Goal: Book appointment/travel/reservation

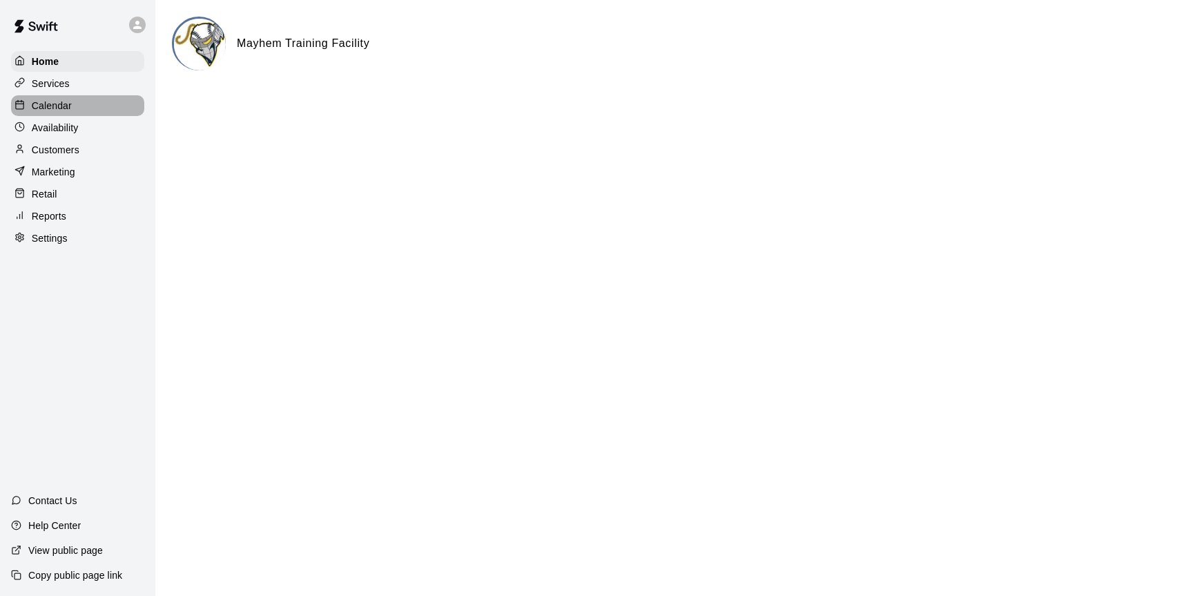
click at [59, 106] on p "Calendar" at bounding box center [52, 106] width 40 height 14
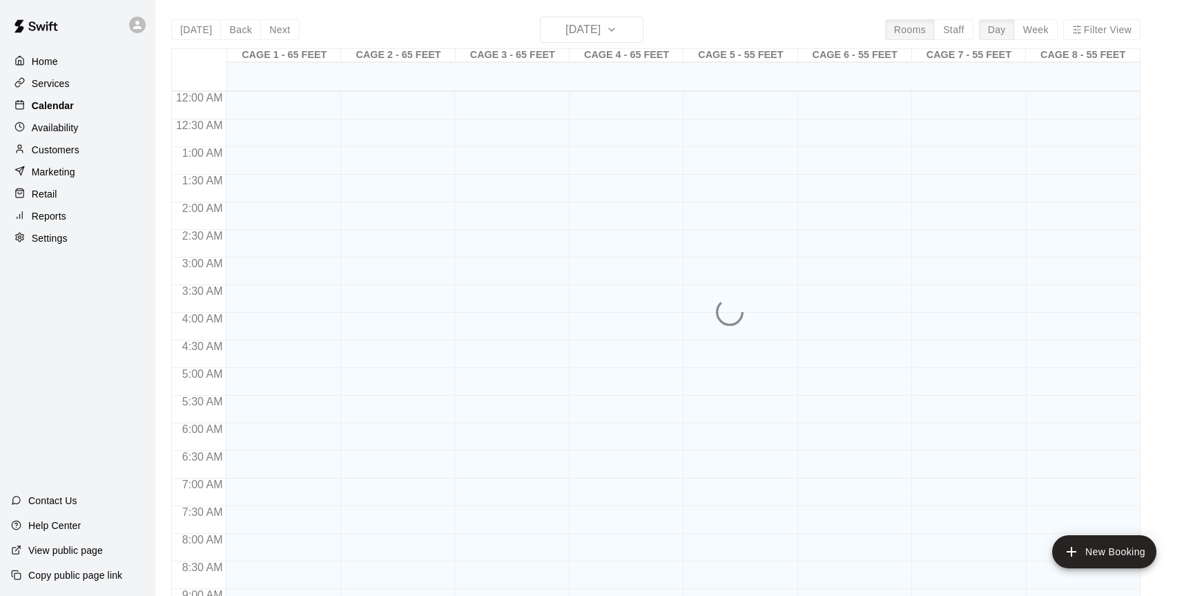
scroll to position [765, 0]
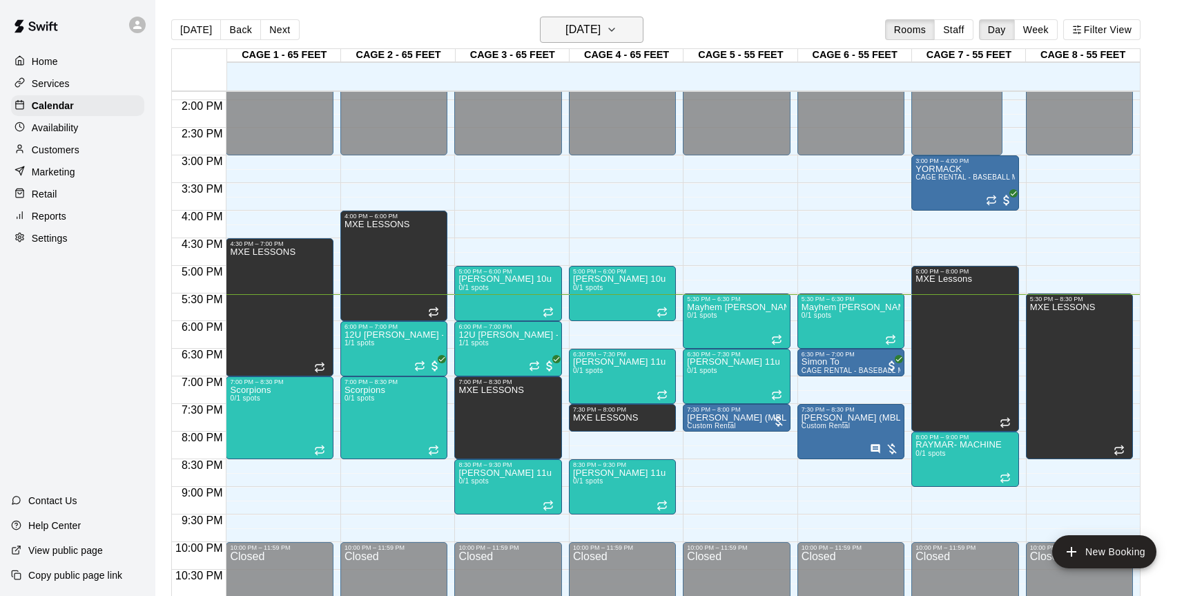
click at [617, 33] on icon "button" at bounding box center [611, 29] width 11 height 17
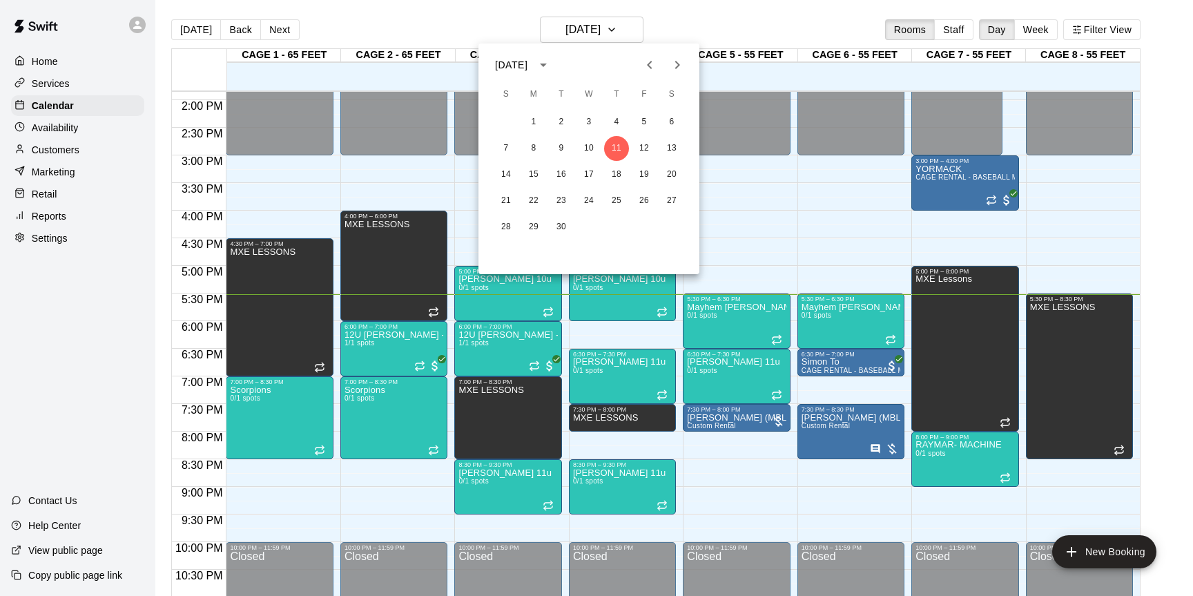
click at [682, 63] on icon "Next month" at bounding box center [677, 65] width 17 height 17
click at [511, 173] on button "12" at bounding box center [505, 174] width 25 height 25
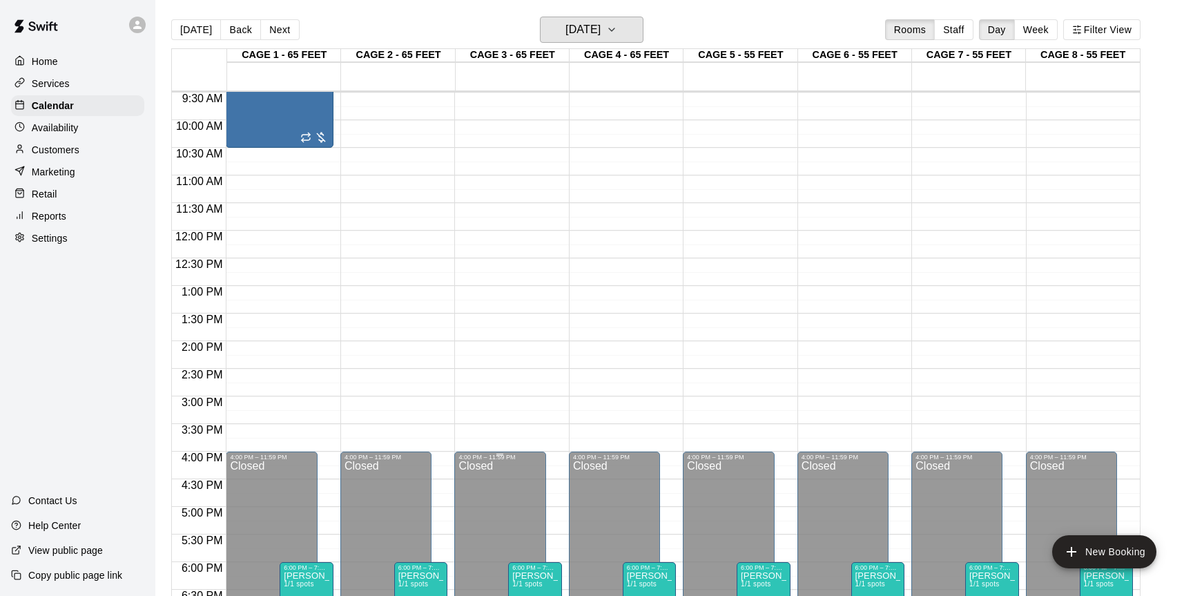
scroll to position [522, 0]
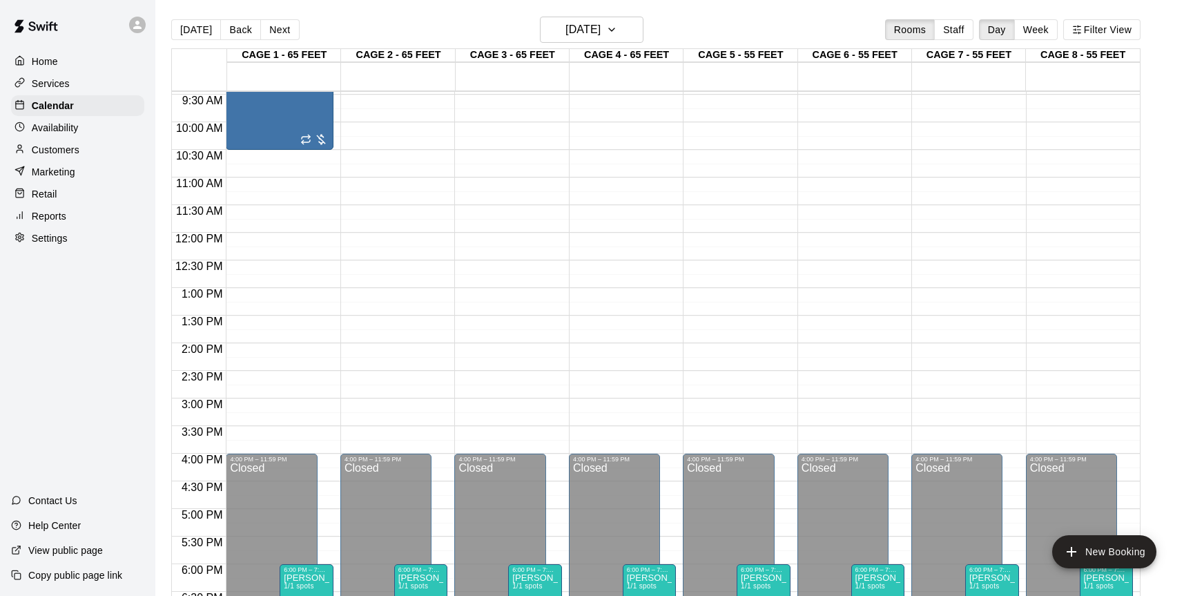
click at [266, 176] on div "12:00 AM – 9:00 AM Closed 9:00 AM – 10:30 AM Stephen Heine Custom Rental 4:00 P…" at bounding box center [279, 232] width 107 height 1325
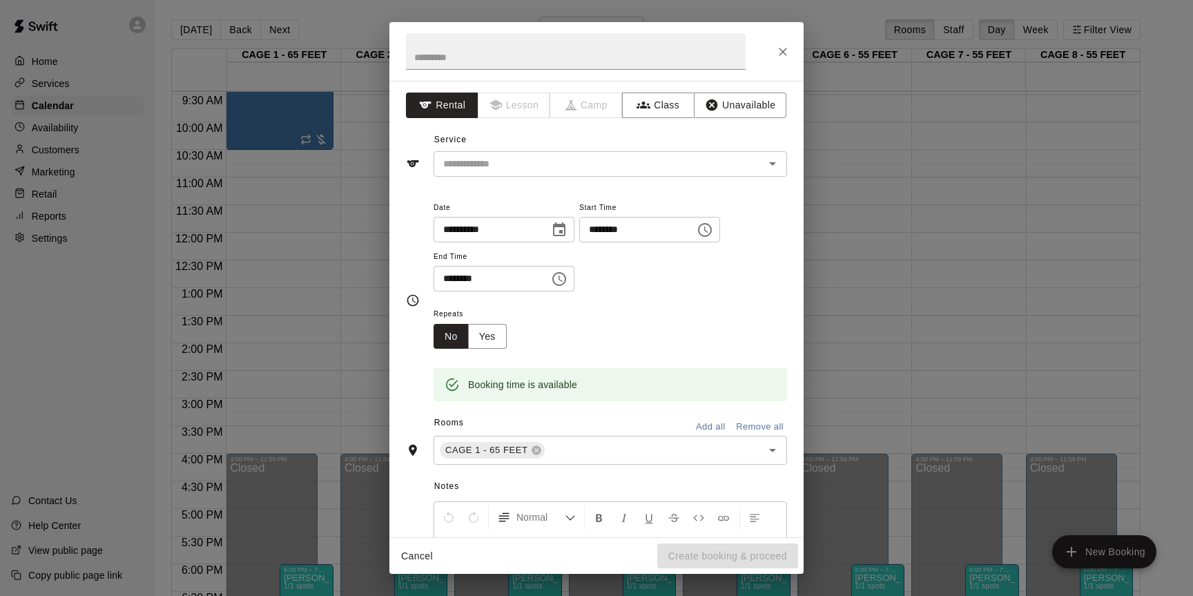
click at [792, 75] on div at bounding box center [596, 51] width 414 height 59
click at [596, 63] on input "text" at bounding box center [576, 51] width 340 height 37
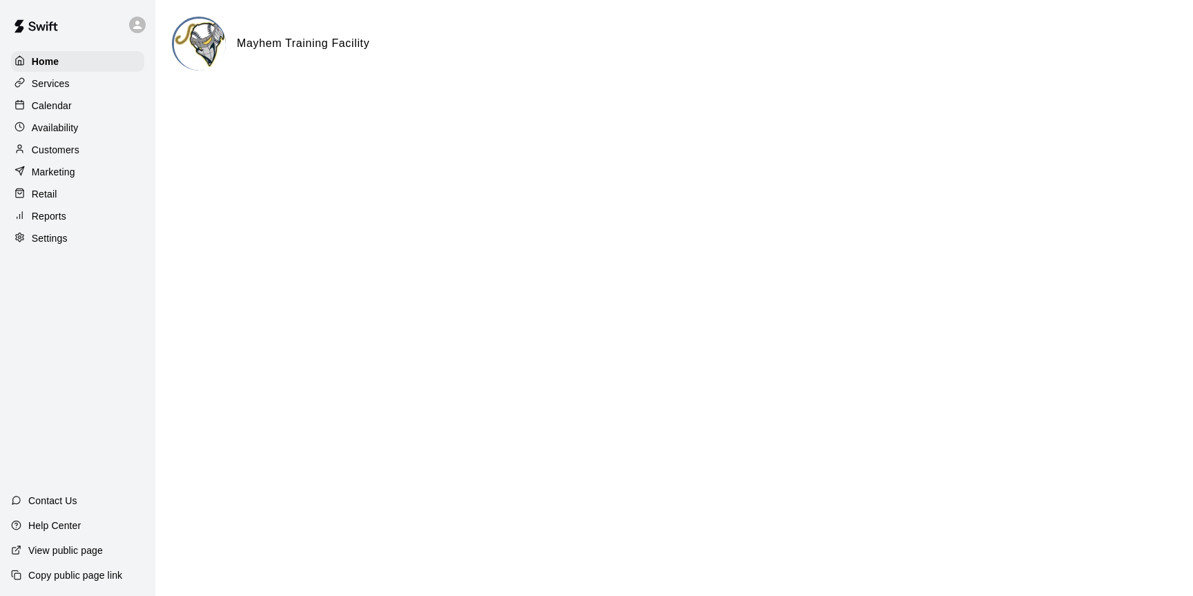
click at [55, 108] on p "Calendar" at bounding box center [52, 106] width 40 height 14
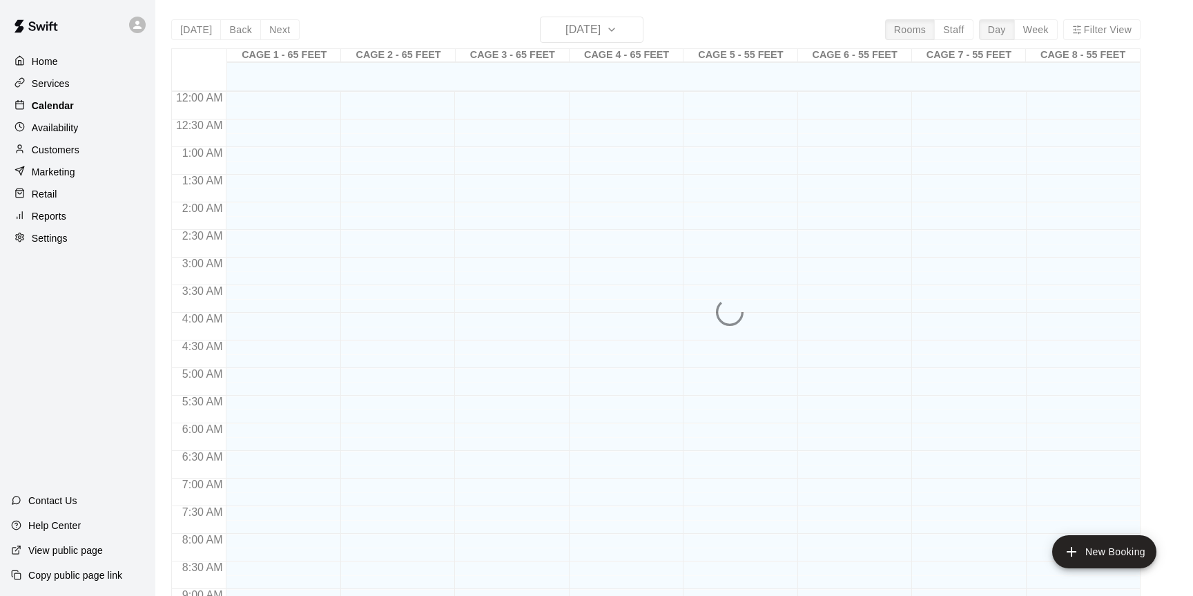
scroll to position [765, 0]
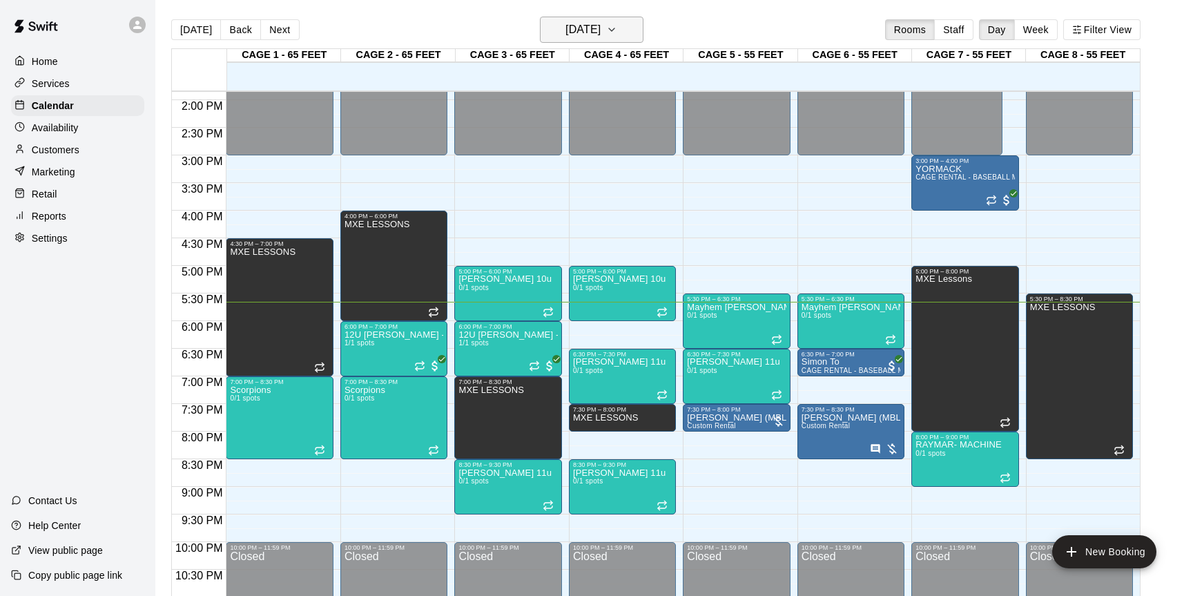
click at [617, 30] on icon "button" at bounding box center [611, 29] width 11 height 17
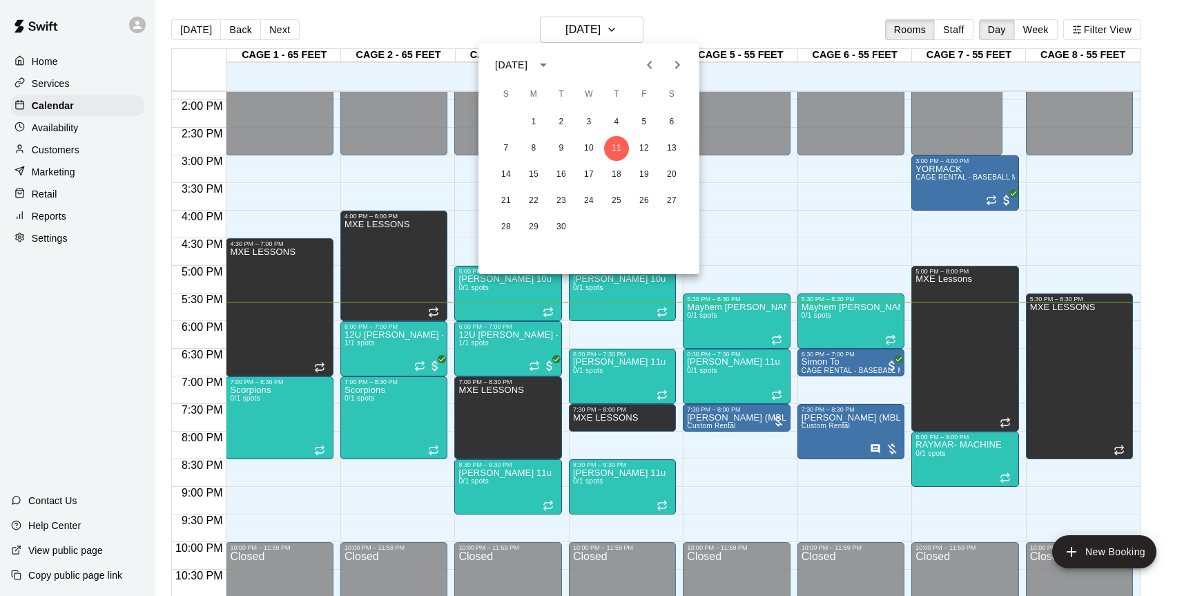
click at [686, 71] on button "Next month" at bounding box center [677, 65] width 28 height 28
click at [503, 170] on button "12" at bounding box center [505, 174] width 25 height 25
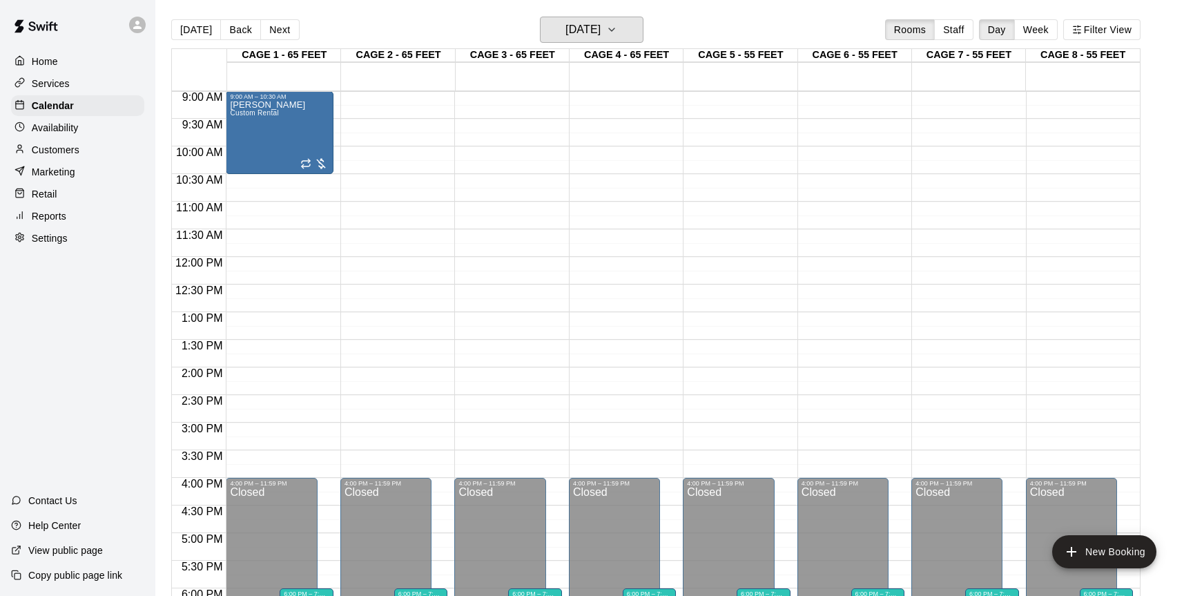
scroll to position [433, 0]
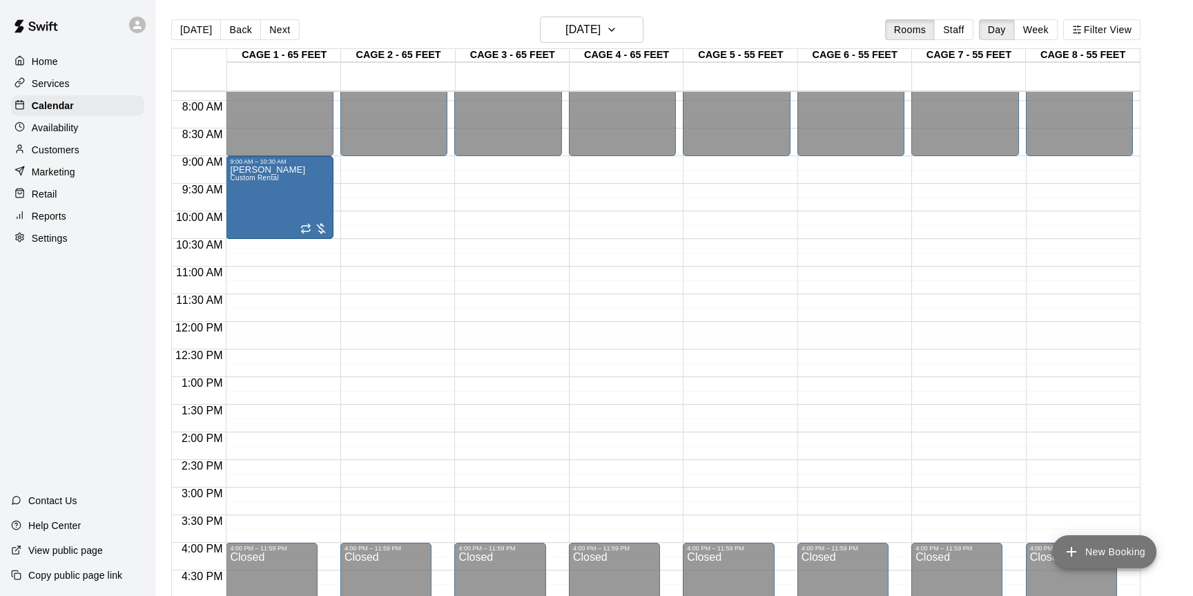
click at [1090, 552] on button "New Booking" at bounding box center [1104, 551] width 104 height 33
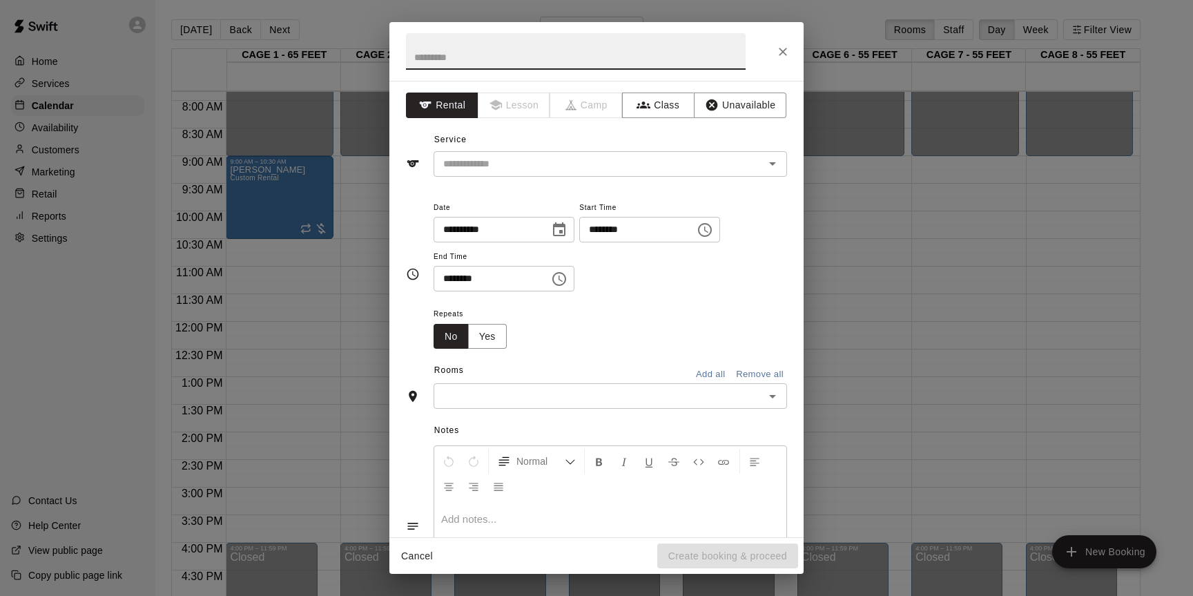
click at [542, 58] on input "text" at bounding box center [576, 51] width 340 height 37
click at [727, 108] on button "Unavailable" at bounding box center [740, 105] width 92 height 26
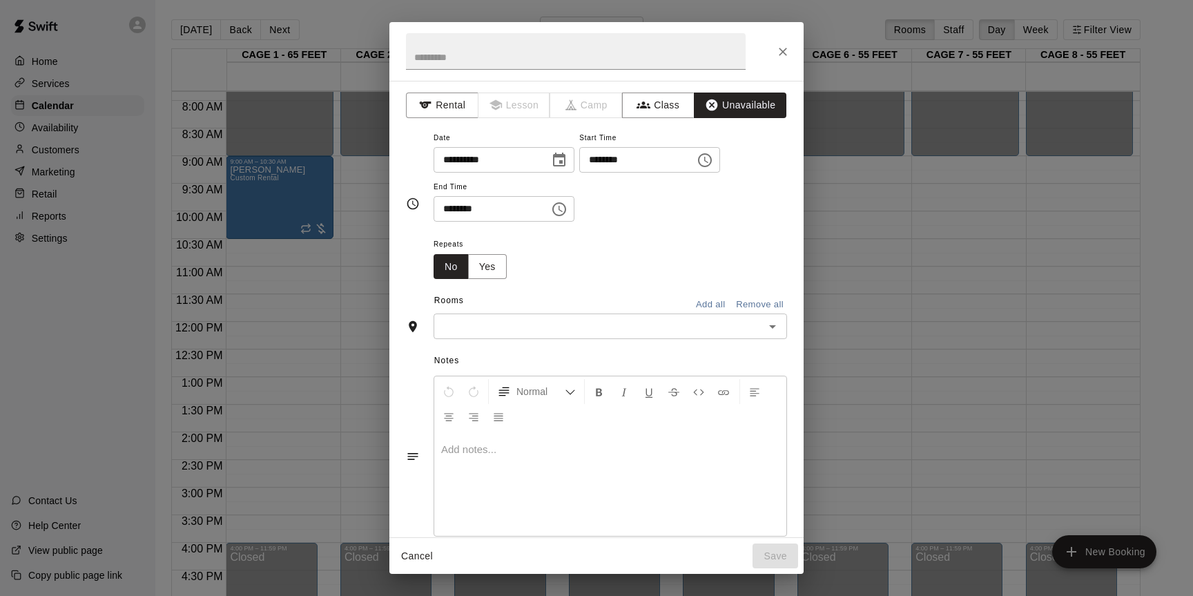
click at [713, 163] on icon "Choose time, selected time is 5:00 PM" at bounding box center [704, 160] width 17 height 17
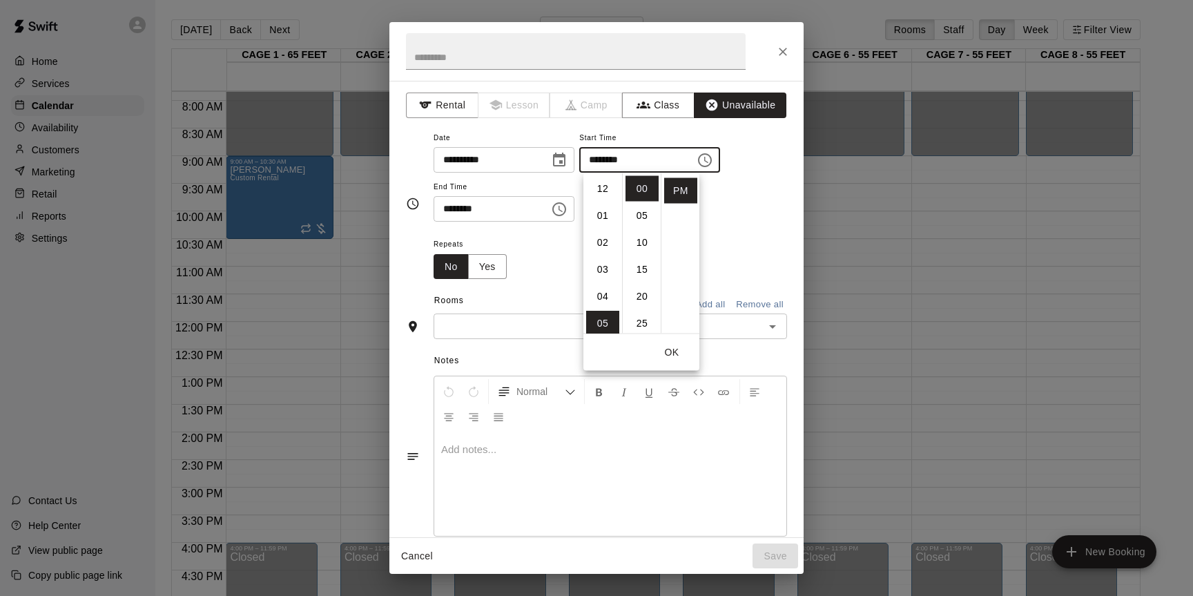
scroll to position [0, 0]
click at [687, 191] on li "AM" at bounding box center [680, 189] width 33 height 26
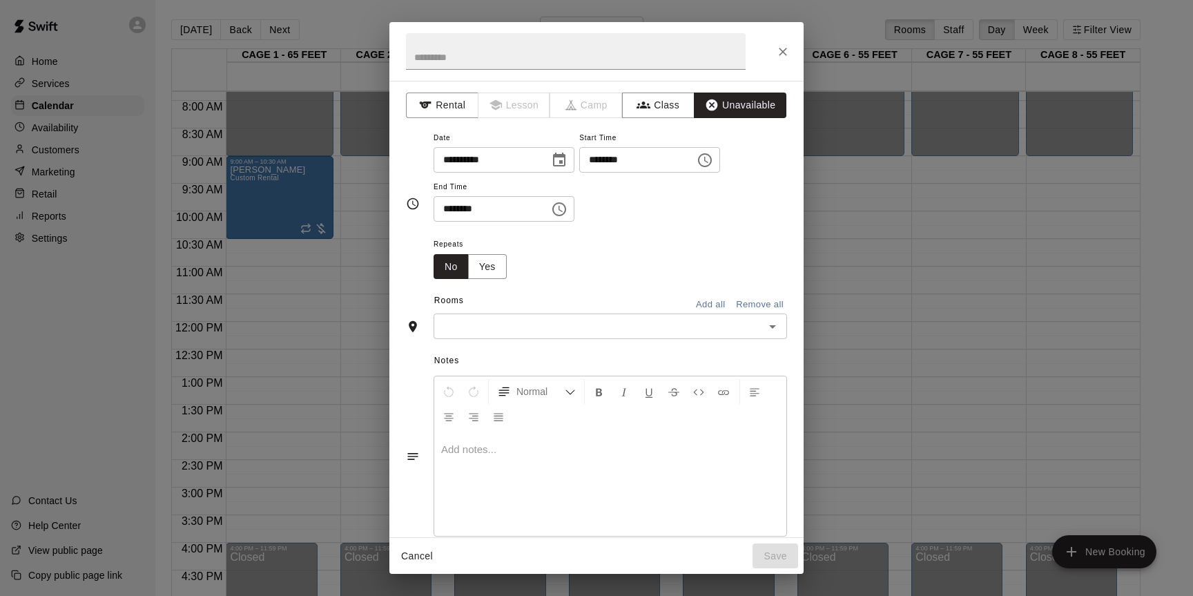
click at [709, 166] on icon "Choose time, selected time is 5:00 AM" at bounding box center [704, 160] width 17 height 17
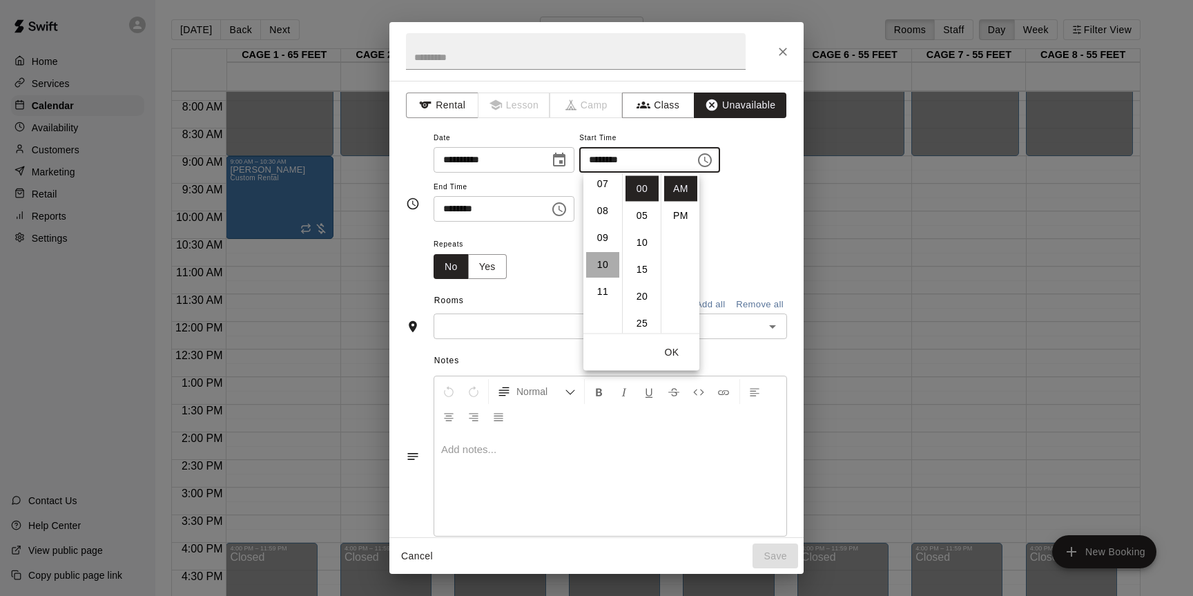
click at [595, 267] on li "10" at bounding box center [602, 266] width 33 height 26
click at [641, 305] on li "30" at bounding box center [641, 308] width 33 height 26
type input "********"
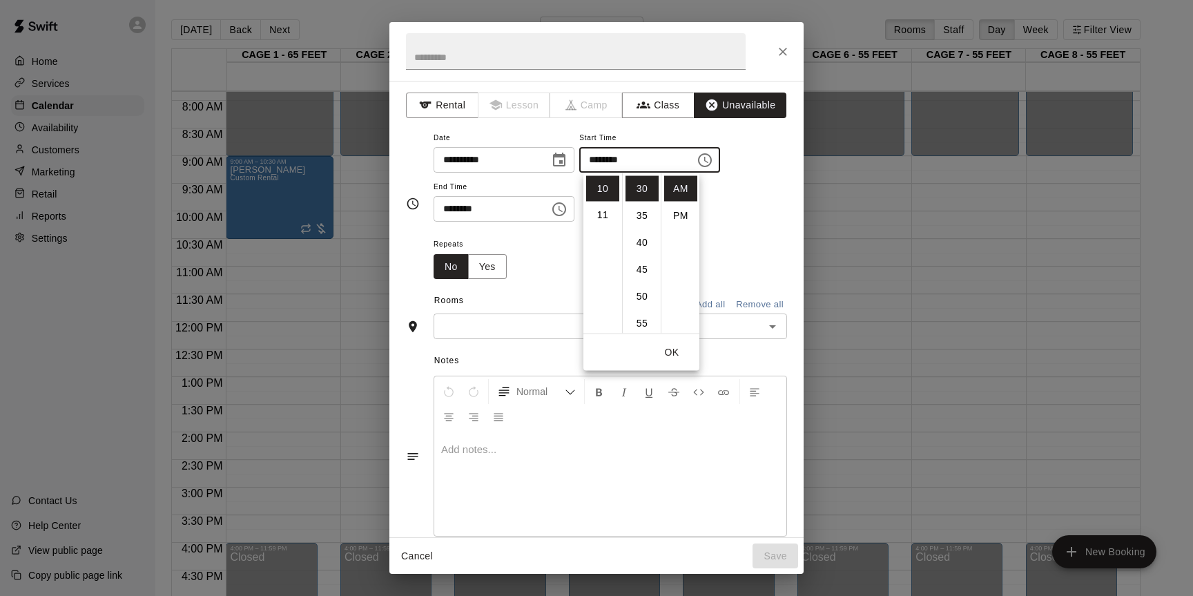
click at [729, 271] on div "Repeats No Yes" at bounding box center [609, 256] width 353 height 43
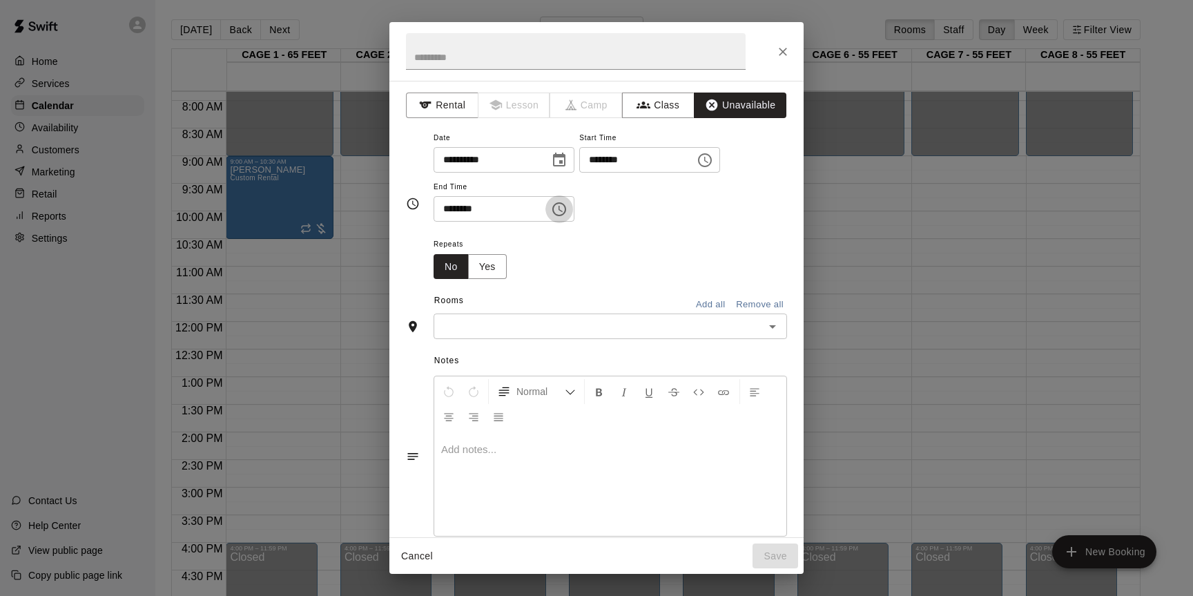
click at [567, 214] on icon "Choose time, selected time is 5:30 PM" at bounding box center [559, 209] width 17 height 17
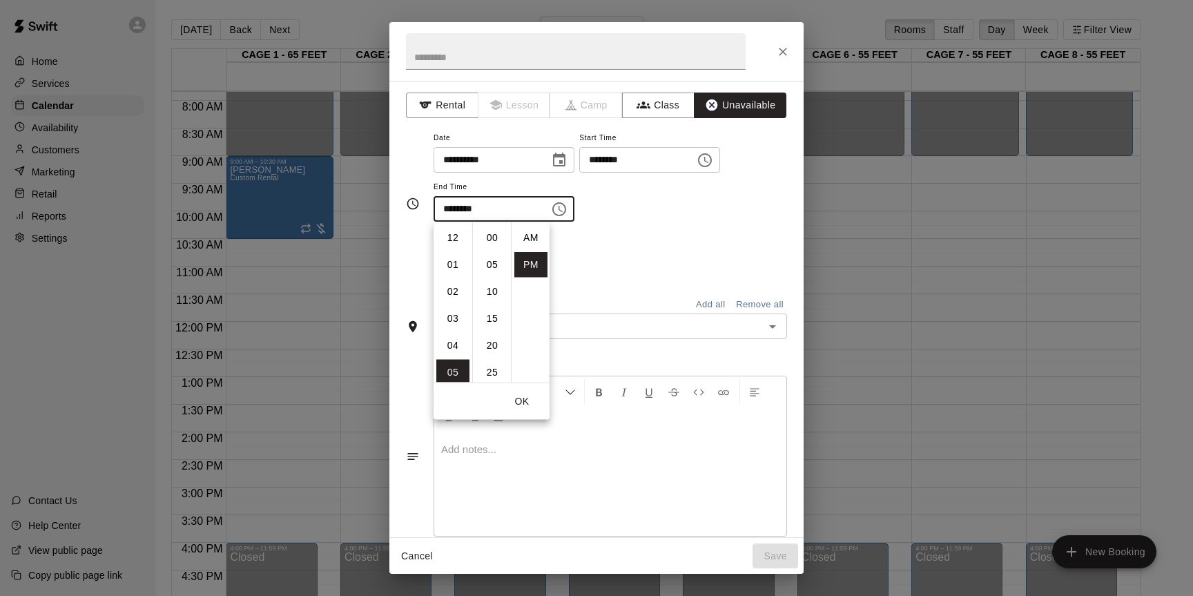
scroll to position [25, 0]
click at [596, 259] on div "Repeats No Yes" at bounding box center [609, 256] width 353 height 43
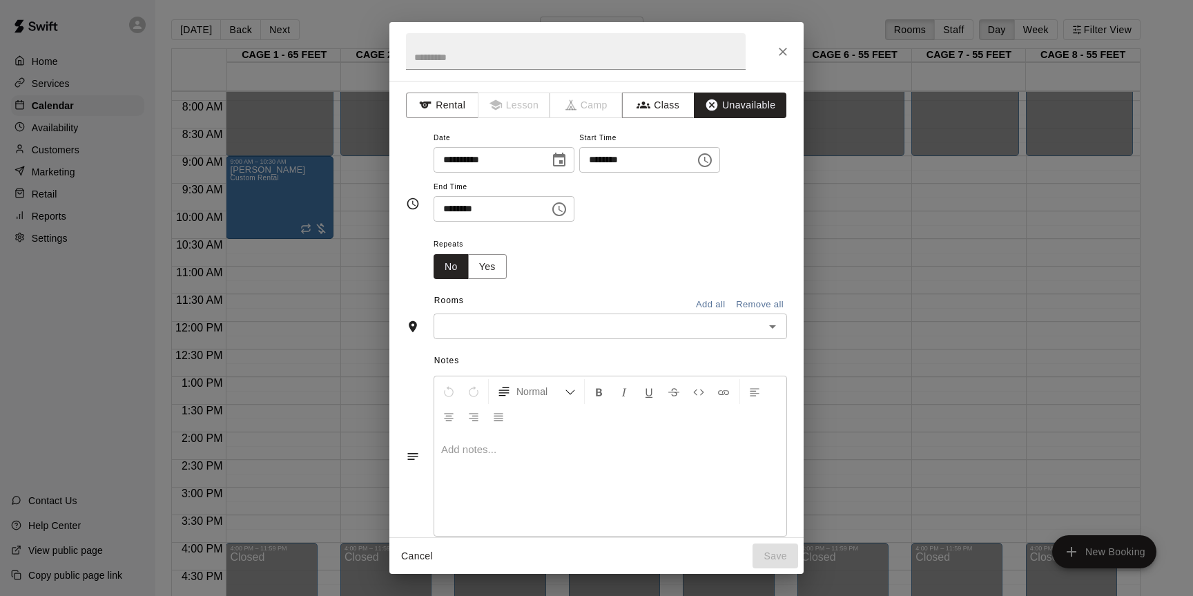
click at [567, 208] on icon "Choose time, selected time is 5:30 PM" at bounding box center [559, 209] width 17 height 17
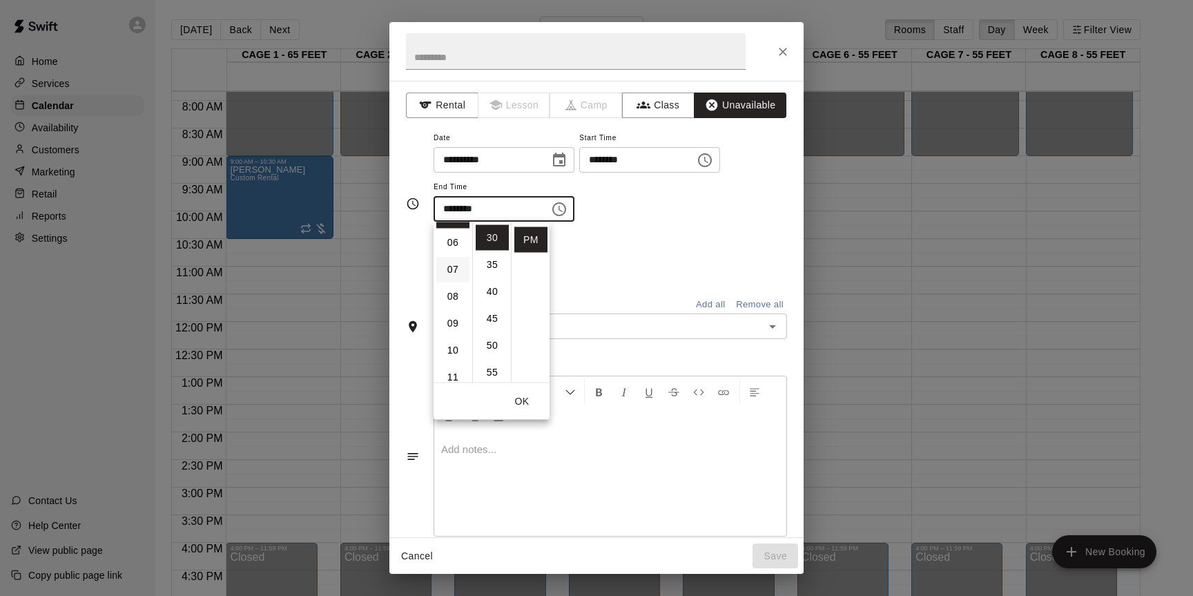
scroll to position [168, 0]
click at [456, 364] on li "11" at bounding box center [452, 366] width 33 height 26
click at [495, 237] on li "00" at bounding box center [492, 238] width 33 height 26
click at [528, 242] on li "AM" at bounding box center [530, 238] width 33 height 26
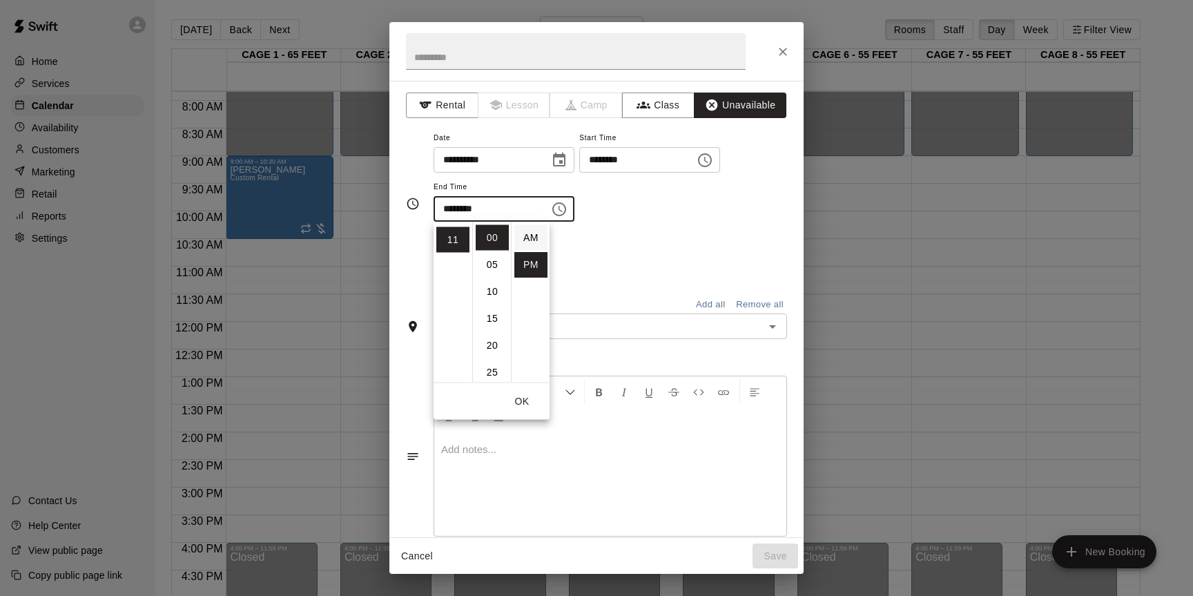
type input "********"
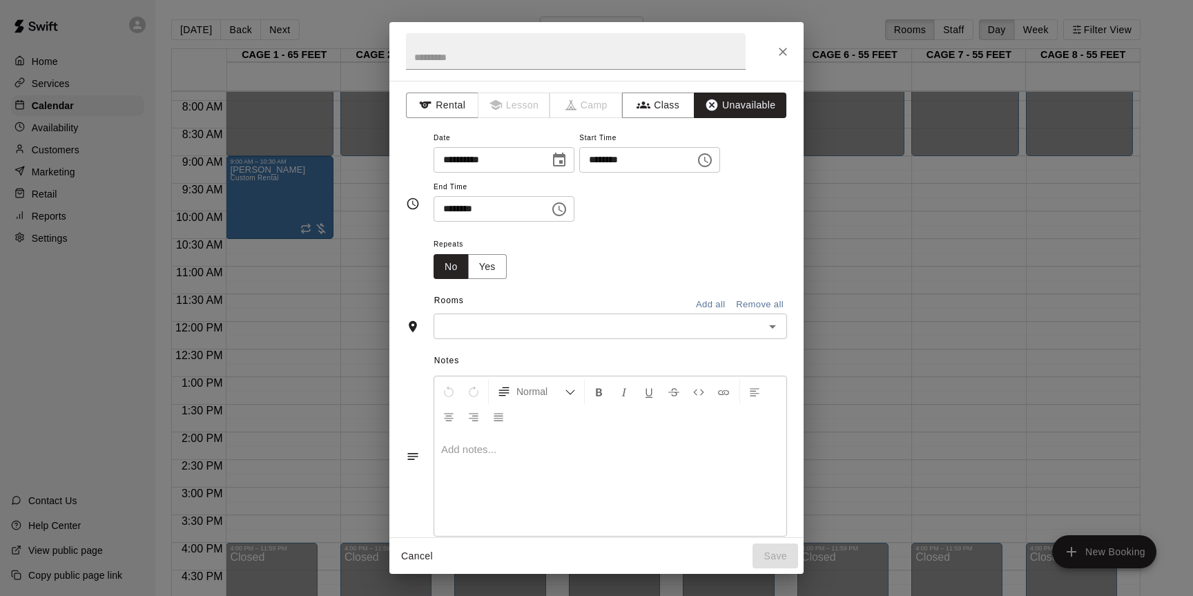
click at [592, 257] on div "Repeats No Yes" at bounding box center [609, 256] width 353 height 43
click at [705, 302] on button "Add all" at bounding box center [710, 304] width 44 height 21
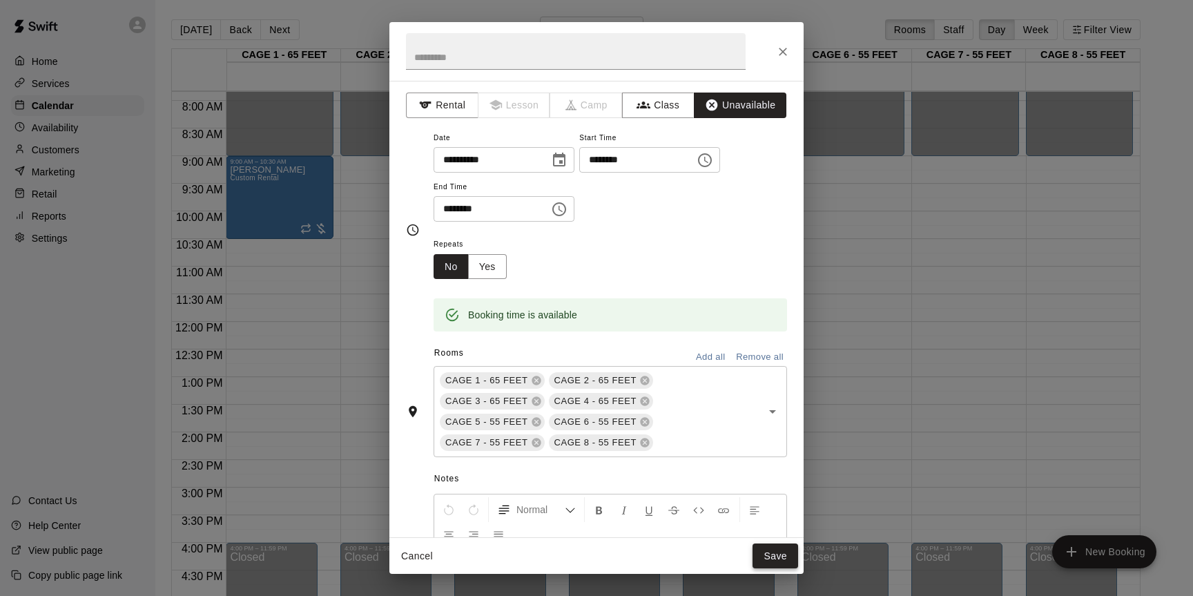
click at [782, 556] on button "Save" at bounding box center [775, 556] width 46 height 26
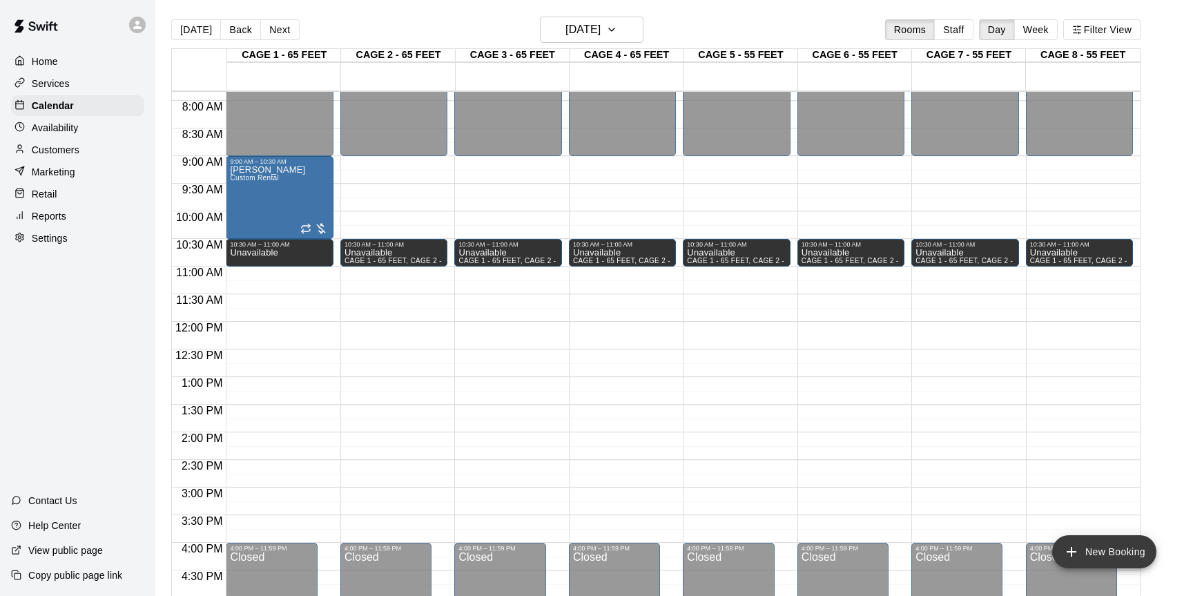
click at [1133, 557] on button "New Booking" at bounding box center [1104, 551] width 104 height 33
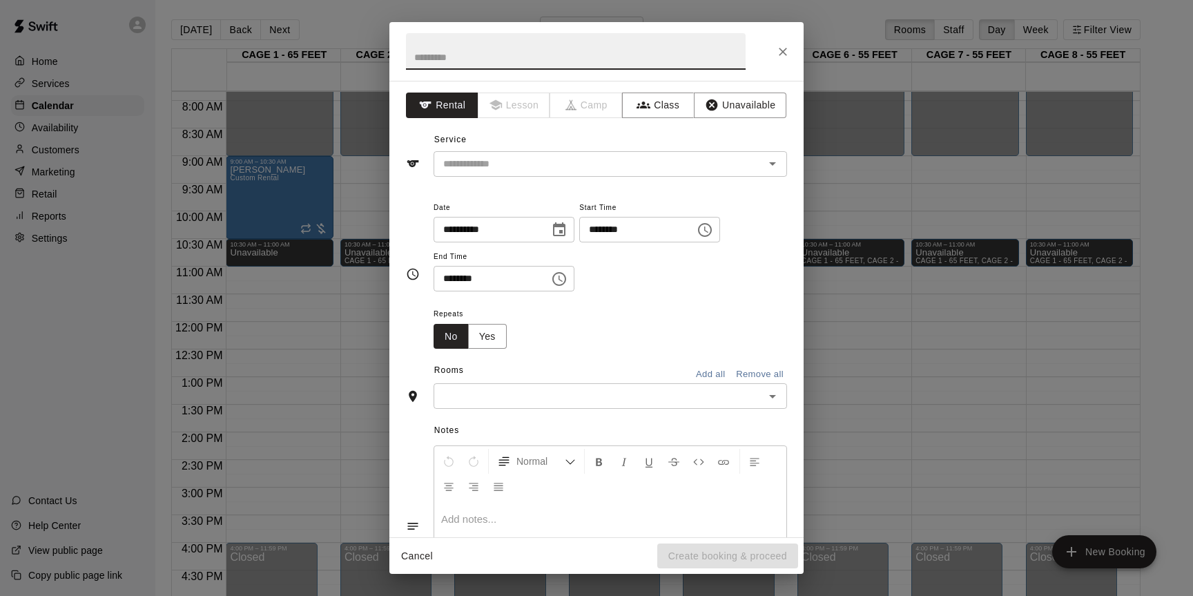
click at [620, 52] on input "text" at bounding box center [576, 51] width 340 height 37
type input "**********"
click at [676, 105] on button "Class" at bounding box center [658, 105] width 72 height 26
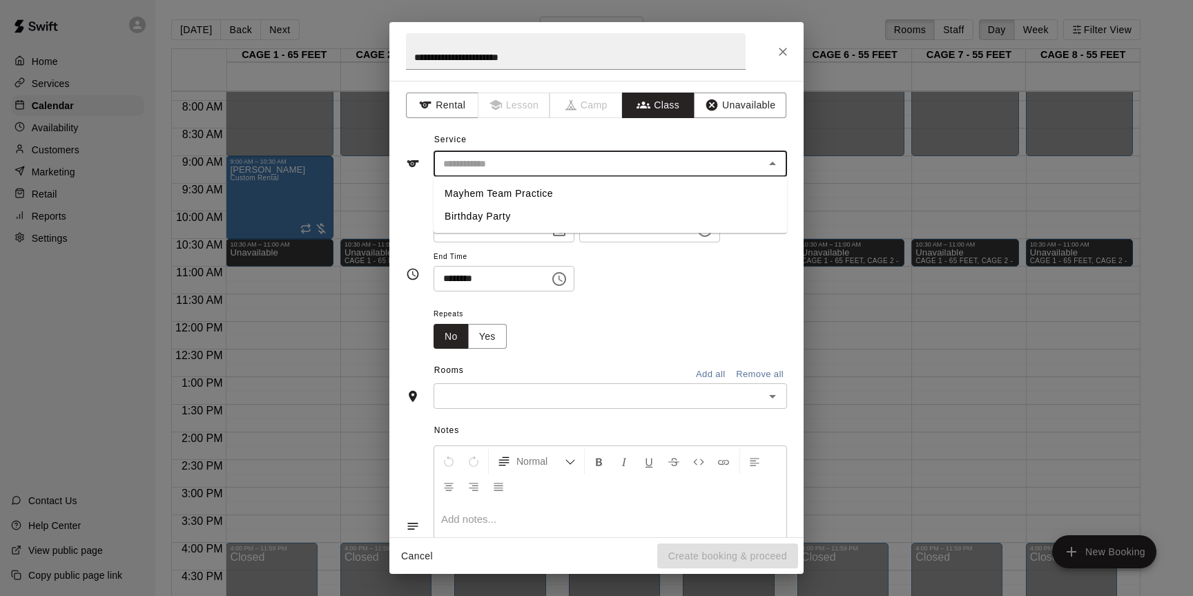
click at [675, 165] on input "text" at bounding box center [599, 163] width 322 height 17
click at [634, 210] on li "Birthday Party" at bounding box center [609, 216] width 353 height 23
type input "**********"
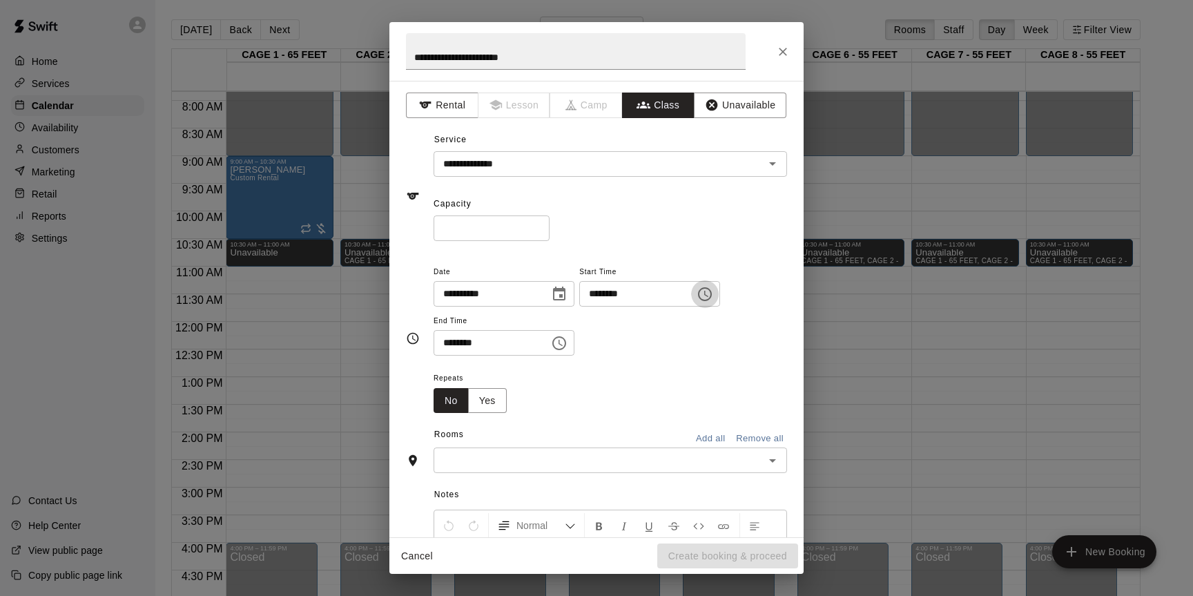
click at [713, 294] on icon "Choose time, selected time is 5:00 PM" at bounding box center [704, 294] width 17 height 17
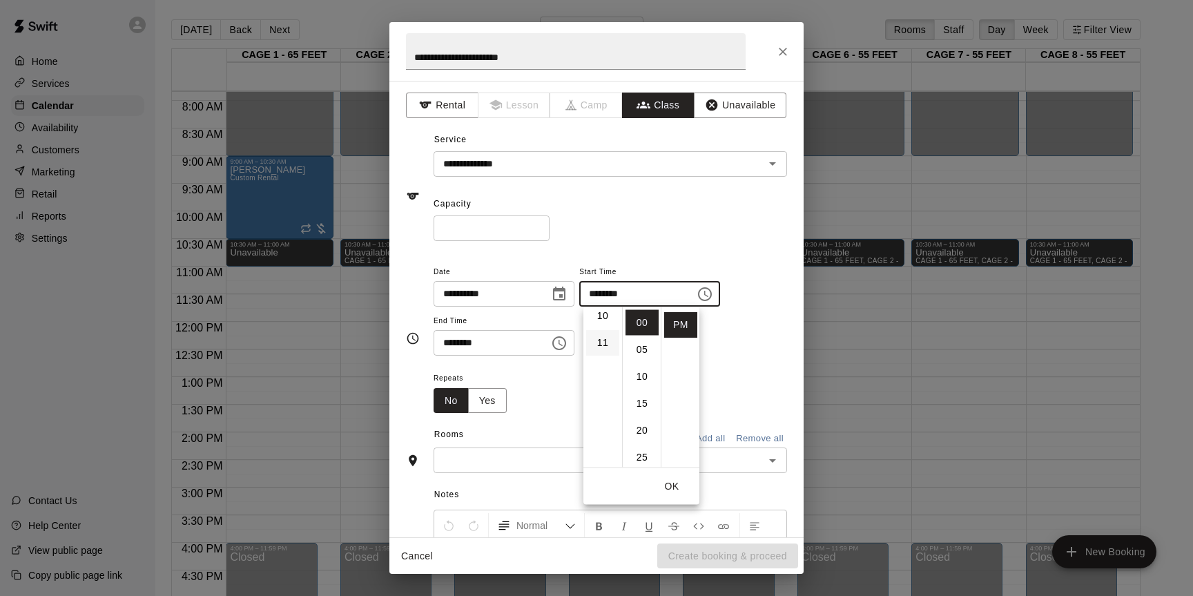
click at [600, 351] on li "11" at bounding box center [602, 343] width 33 height 26
click at [686, 319] on li "AM" at bounding box center [680, 323] width 33 height 26
type input "********"
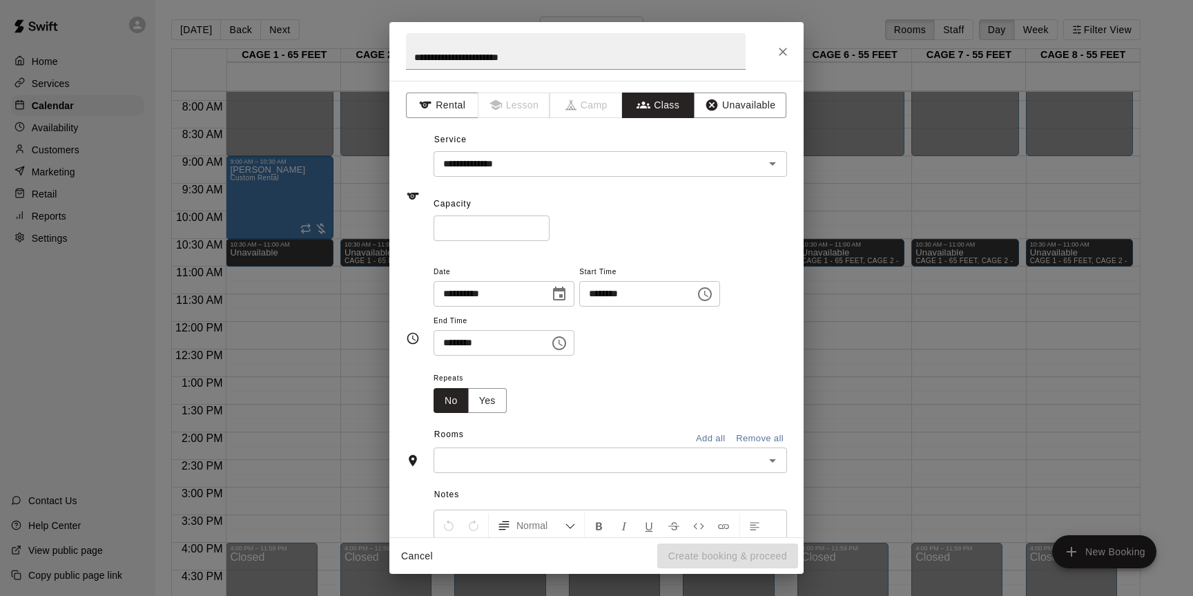
click at [752, 342] on div "**********" at bounding box center [609, 309] width 353 height 93
click at [562, 340] on icon "Choose time, selected time is 5:30 PM" at bounding box center [560, 343] width 4 height 6
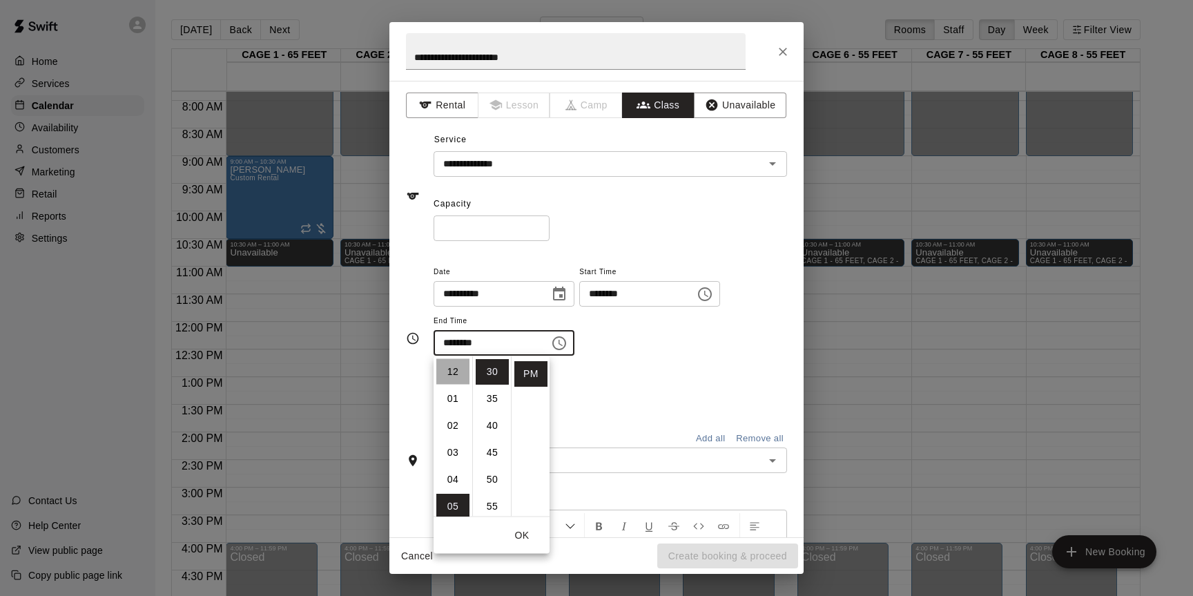
click at [451, 377] on li "12" at bounding box center [452, 372] width 33 height 26
type input "********"
click at [598, 406] on div "Repeats No Yes" at bounding box center [609, 390] width 353 height 43
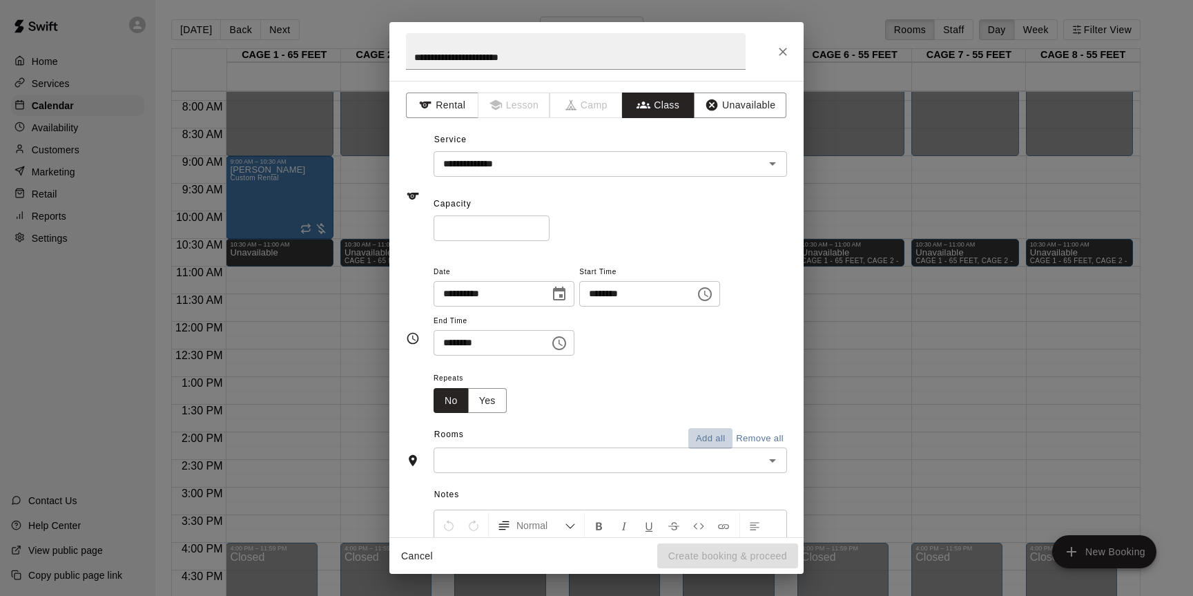
click at [704, 435] on button "Add all" at bounding box center [710, 438] width 44 height 21
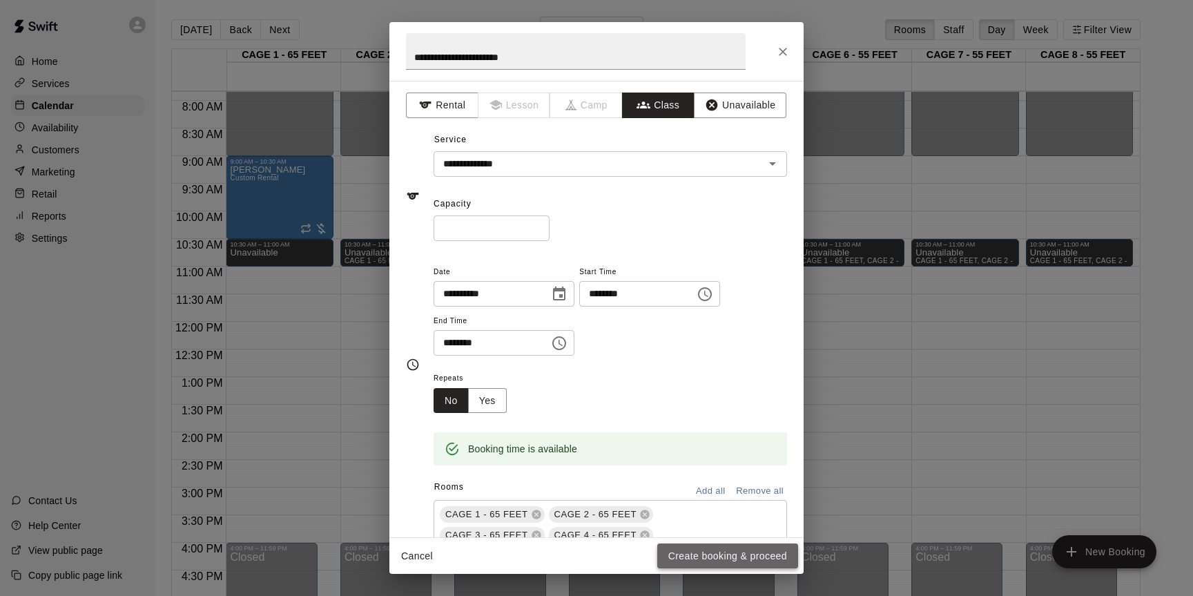
click at [711, 556] on button "Create booking & proceed" at bounding box center [727, 556] width 141 height 26
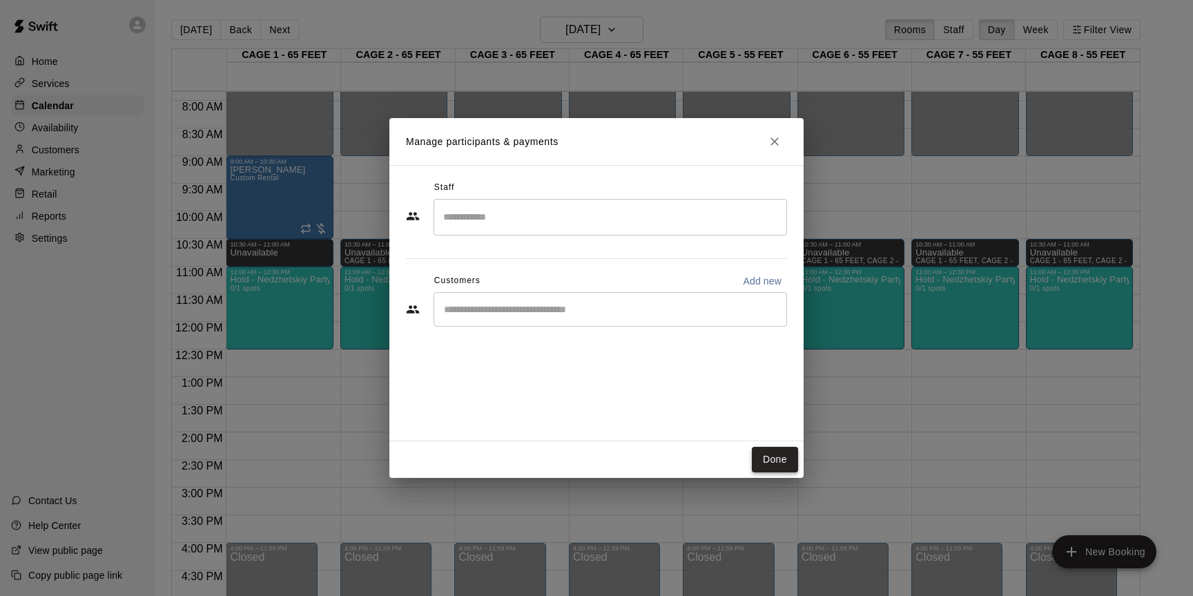
click at [762, 453] on button "Done" at bounding box center [775, 460] width 46 height 26
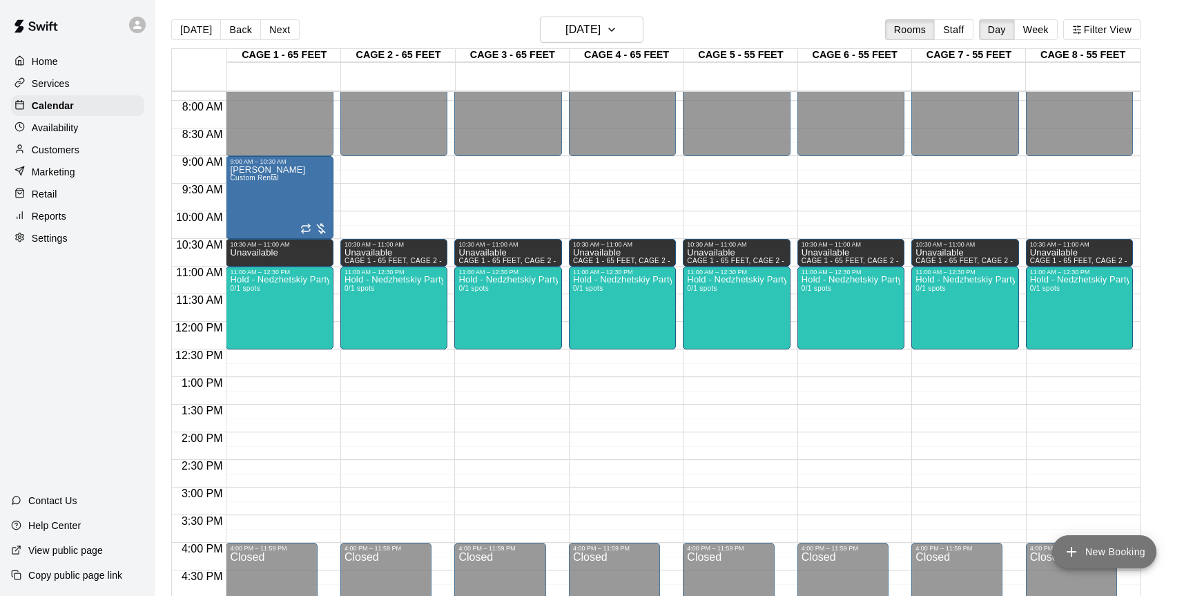
click at [1105, 556] on button "New Booking" at bounding box center [1104, 551] width 104 height 33
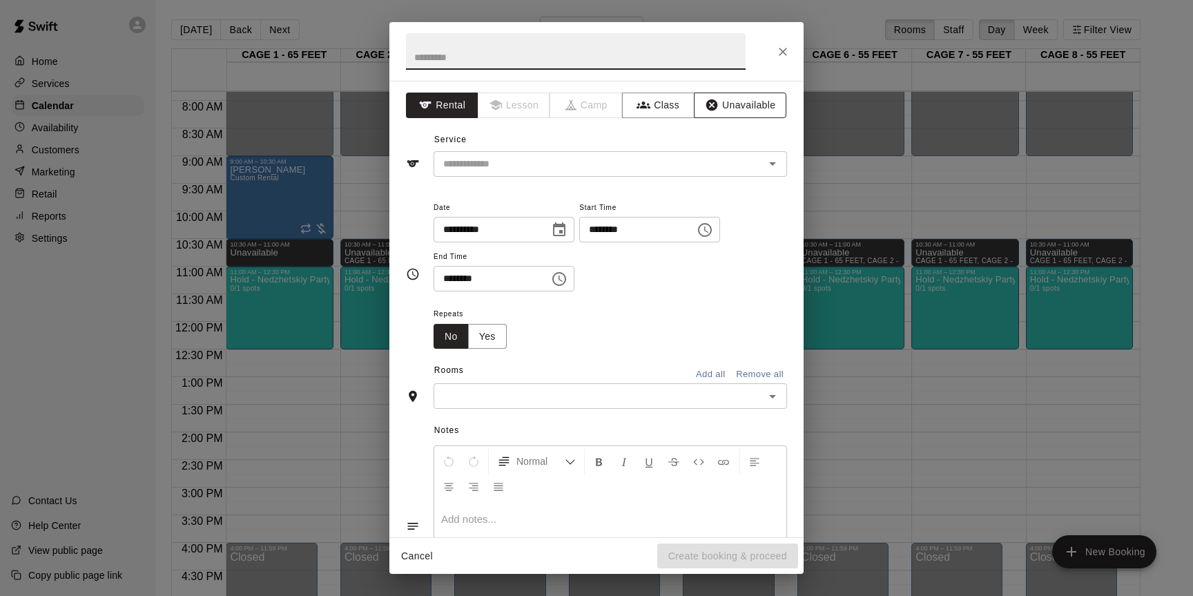
click at [749, 104] on button "Unavailable" at bounding box center [740, 105] width 92 height 26
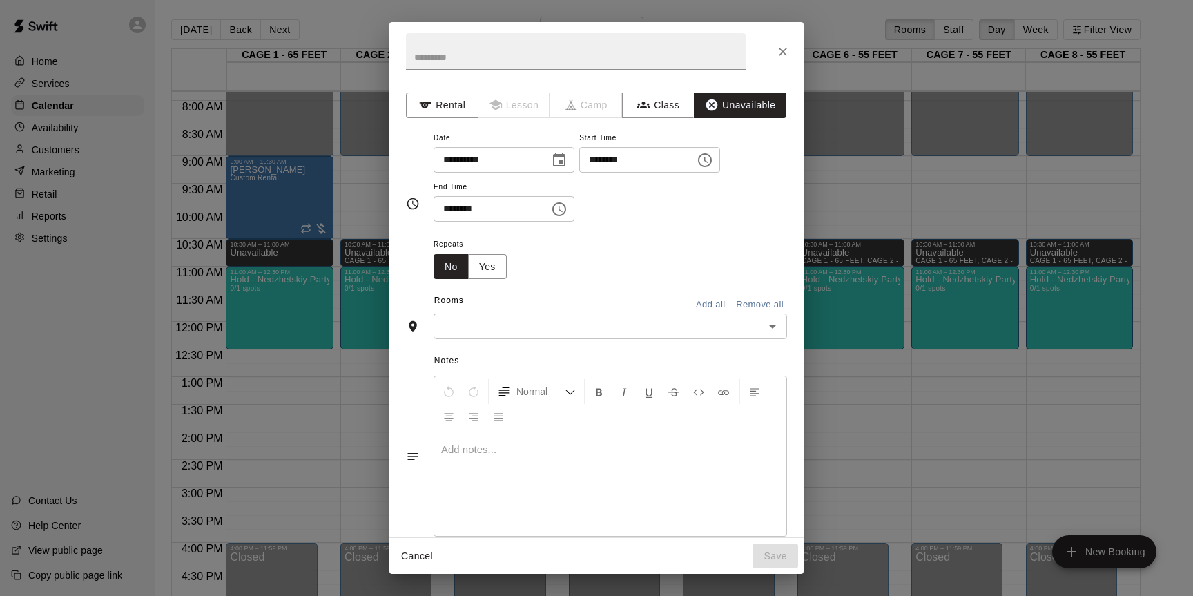
click at [713, 164] on icon "Choose time, selected time is 5:00 PM" at bounding box center [704, 160] width 17 height 17
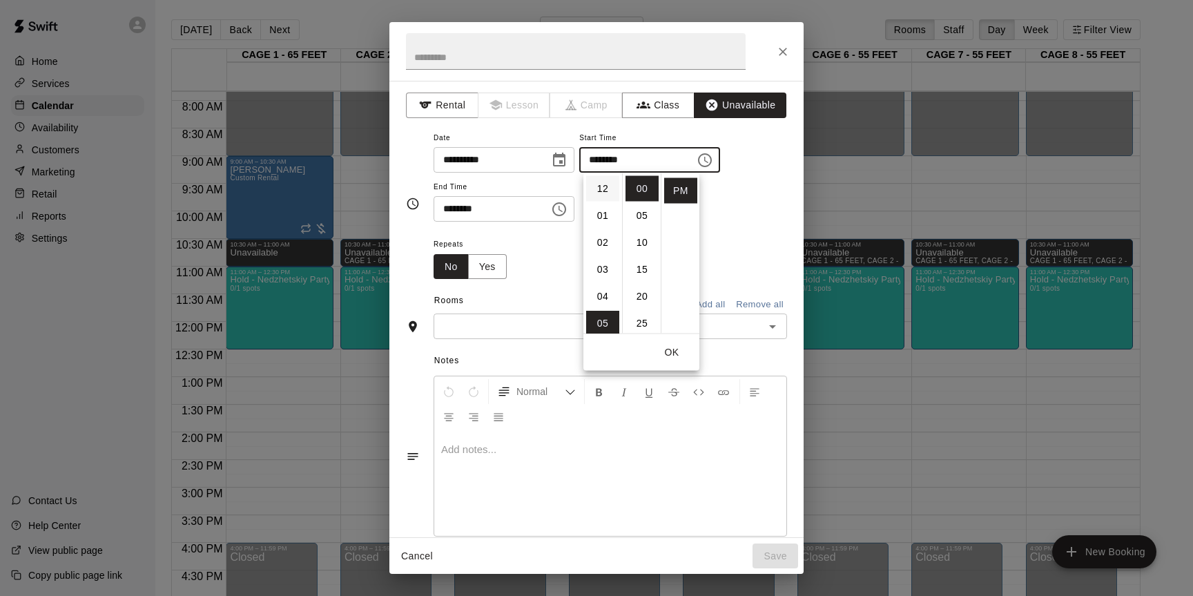
click at [601, 193] on li "12" at bounding box center [602, 189] width 33 height 26
click at [645, 295] on li "30" at bounding box center [641, 295] width 33 height 26
type input "********"
click at [726, 273] on div "Repeats No Yes" at bounding box center [609, 256] width 353 height 43
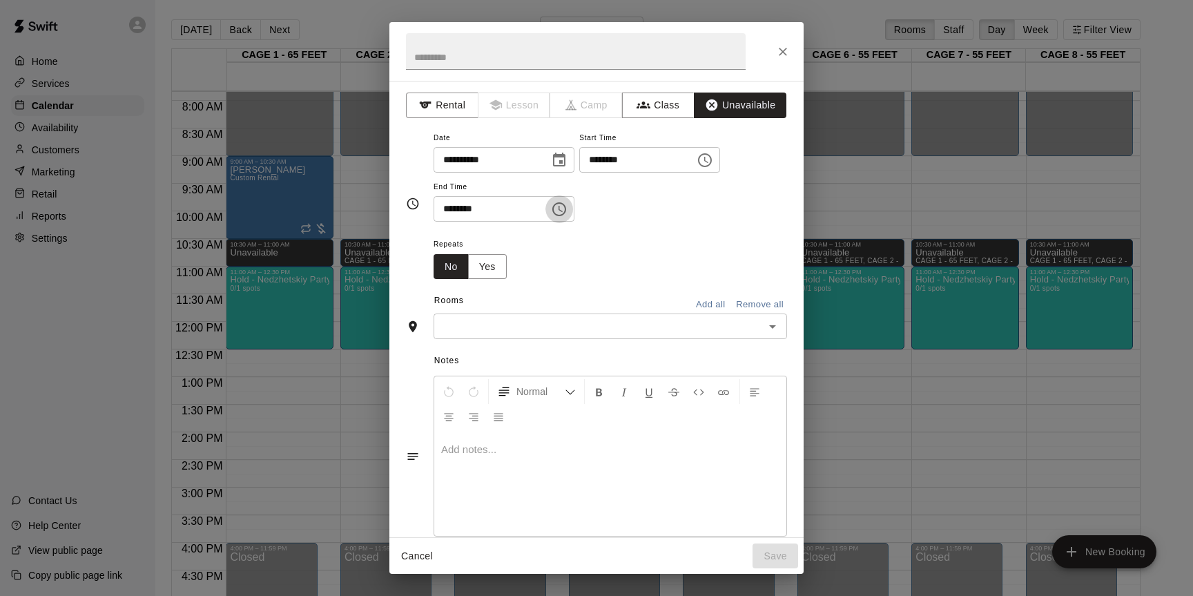
click at [567, 201] on icon "Choose time, selected time is 5:30 PM" at bounding box center [559, 209] width 17 height 17
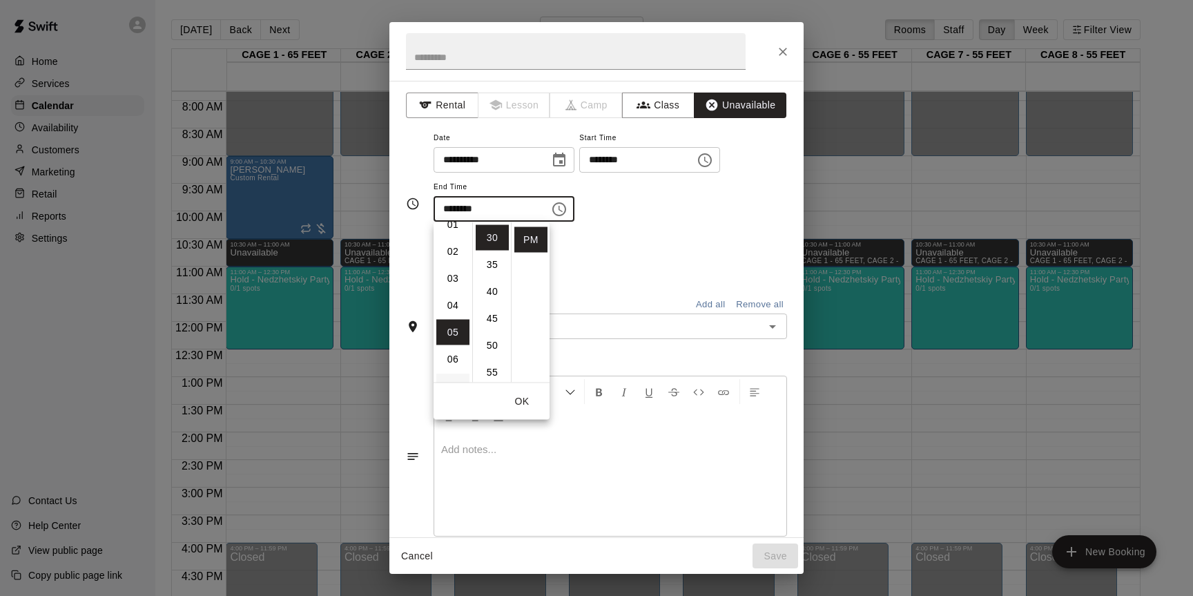
scroll to position [0, 0]
click at [453, 271] on li "01" at bounding box center [452, 265] width 33 height 26
click at [492, 241] on li "00" at bounding box center [492, 238] width 33 height 26
type input "********"
click at [615, 276] on div "Repeats No Yes" at bounding box center [609, 256] width 353 height 43
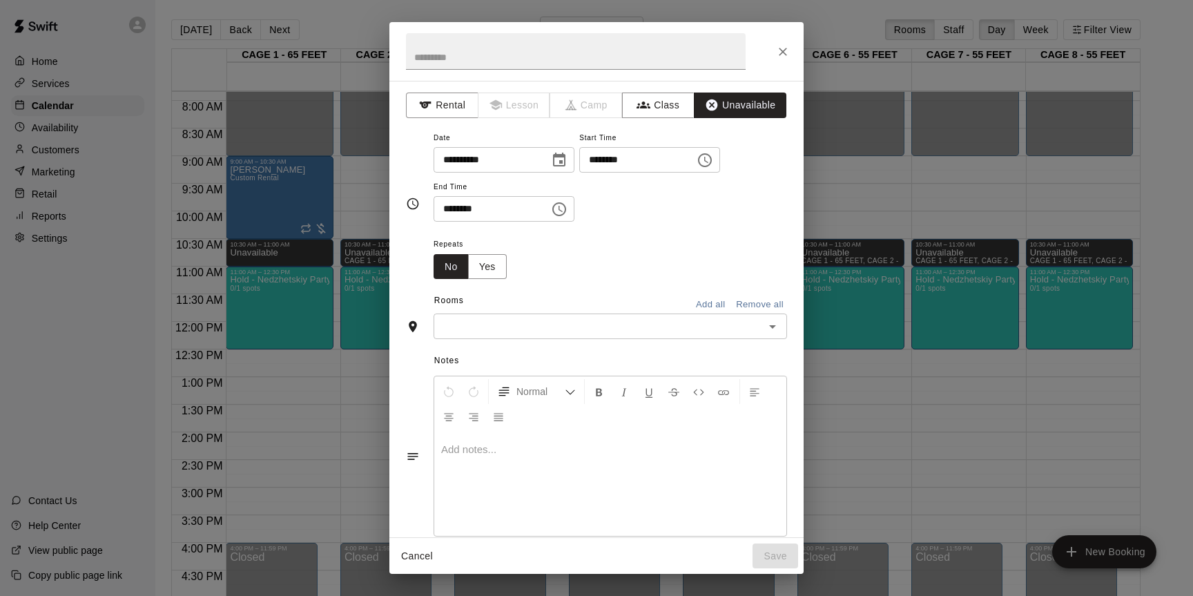
click at [705, 304] on button "Add all" at bounding box center [710, 304] width 44 height 21
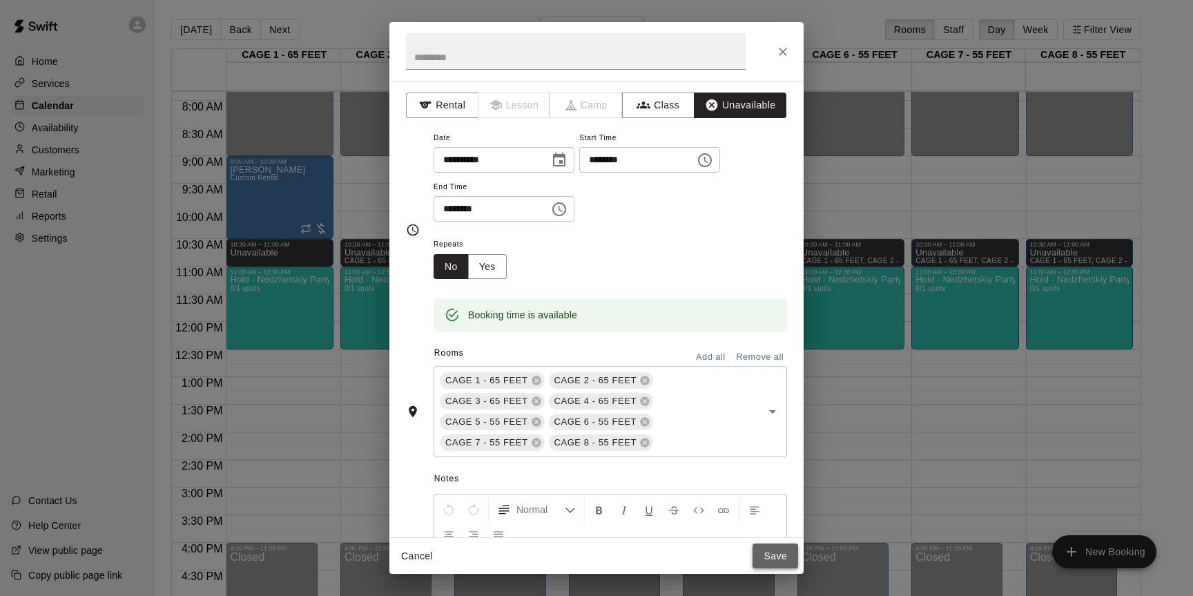
click at [774, 556] on button "Save" at bounding box center [775, 556] width 46 height 26
